Goal: Transaction & Acquisition: Purchase product/service

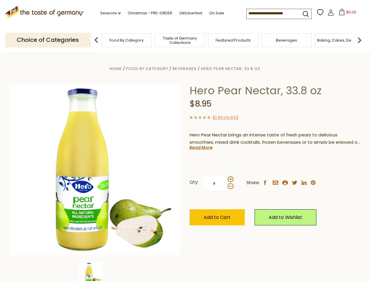
click at [185, 141] on div "Home Food By Category [GEOGRAPHIC_DATA] Hero Pear Nectar, 33.8 oz Hero Pear Nec…" at bounding box center [185, 178] width 361 height 226
click at [108, 13] on link "Seasons dropdown_arrow" at bounding box center [110, 13] width 21 height 6
click at [272, 13] on input at bounding box center [272, 13] width 50 height 8
click at [346, 14] on span "$0.00" at bounding box center [351, 12] width 10 height 5
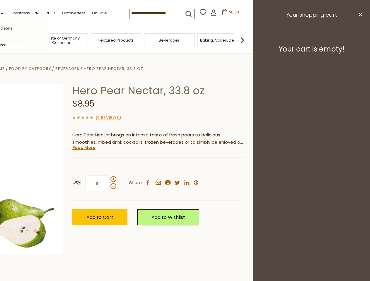
click at [50, 40] on div "All Seasons Recipes Game Day [DATE] [DATE] [DATE][PERSON_NAME] [DATE] Springfes…" at bounding box center [16, 140] width 67 height 249
click at [360, 40] on footer "Your cart is empty!" at bounding box center [311, 49] width 117 height 38
click at [185, 167] on div "Qty: * Share: facebook email printer twitter linkedin pinterest" at bounding box center [157, 184] width 171 height 34
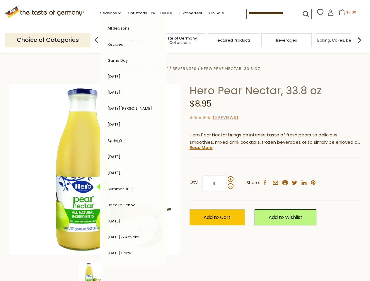
click at [95, 272] on div "Home Food By Category [GEOGRAPHIC_DATA] Hero Pear Nectar, 33.8 oz Hero Pear Nec…" at bounding box center [185, 178] width 361 height 226
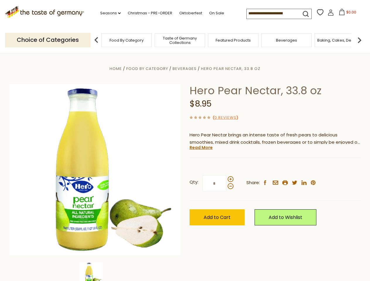
click at [95, 272] on img at bounding box center [90, 274] width 23 height 23
click at [201, 148] on link "Read More" at bounding box center [201, 148] width 23 height 6
